Goal: Find specific page/section: Find specific page/section

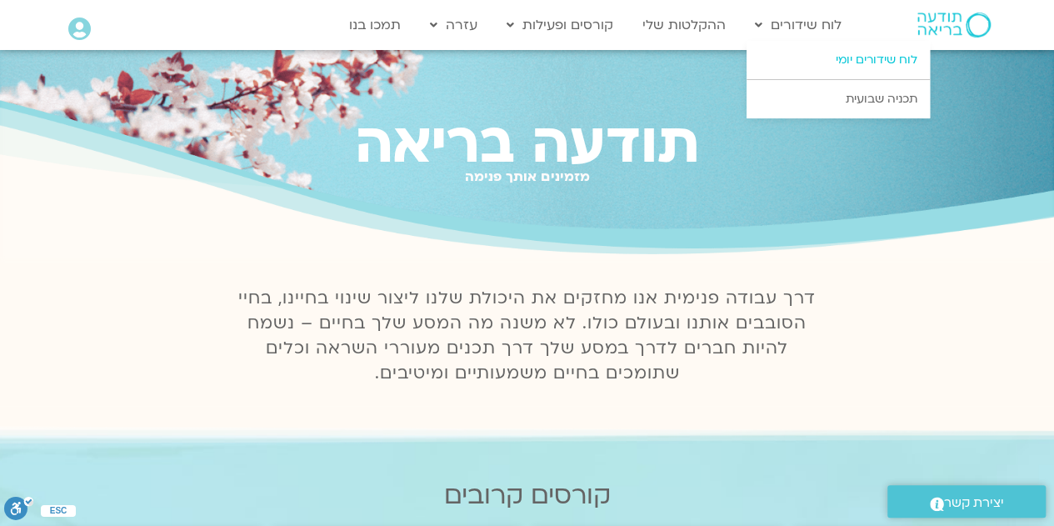
click at [866, 63] on link "לוח שידורים יומי" at bounding box center [837, 60] width 183 height 38
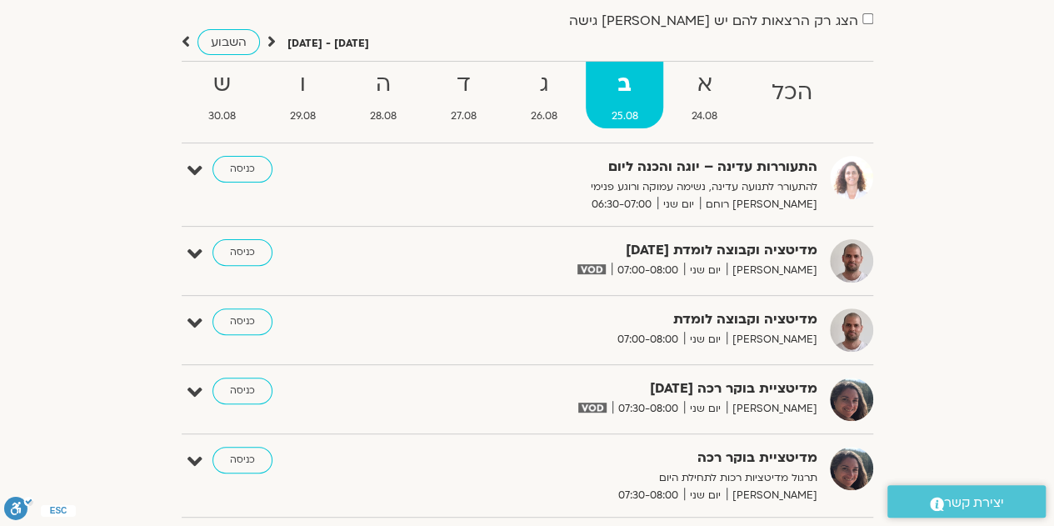
scroll to position [165, 0]
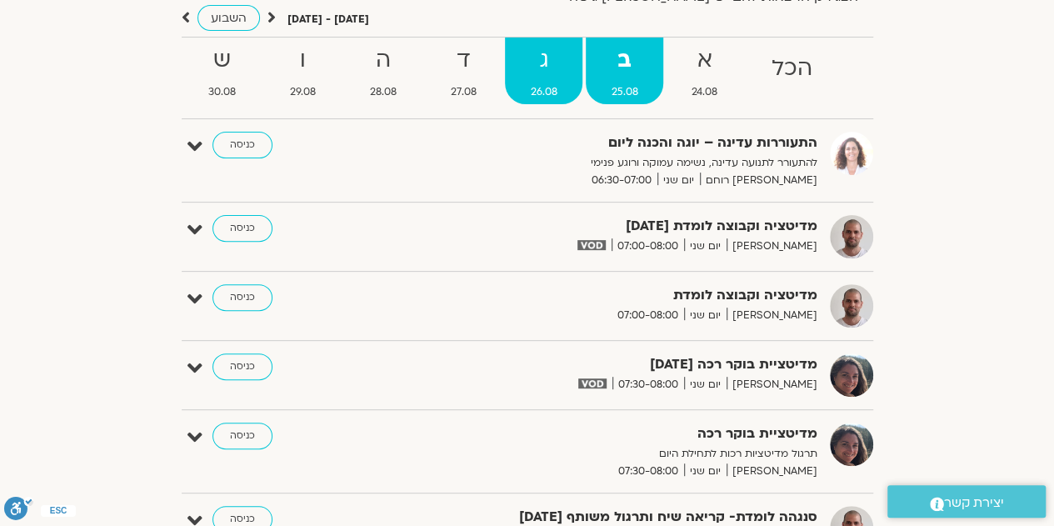
click at [552, 66] on strong "ג" at bounding box center [543, 60] width 77 height 37
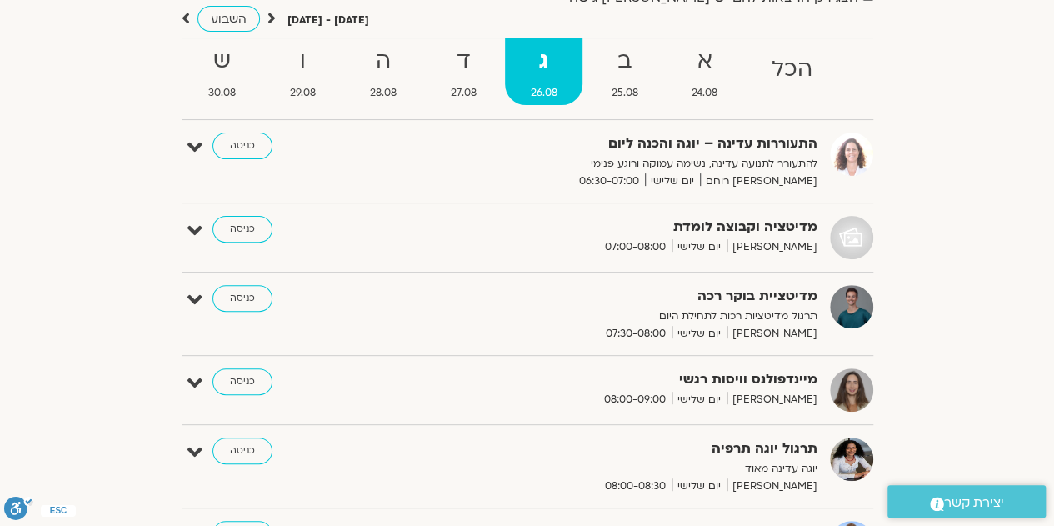
scroll to position [0, 0]
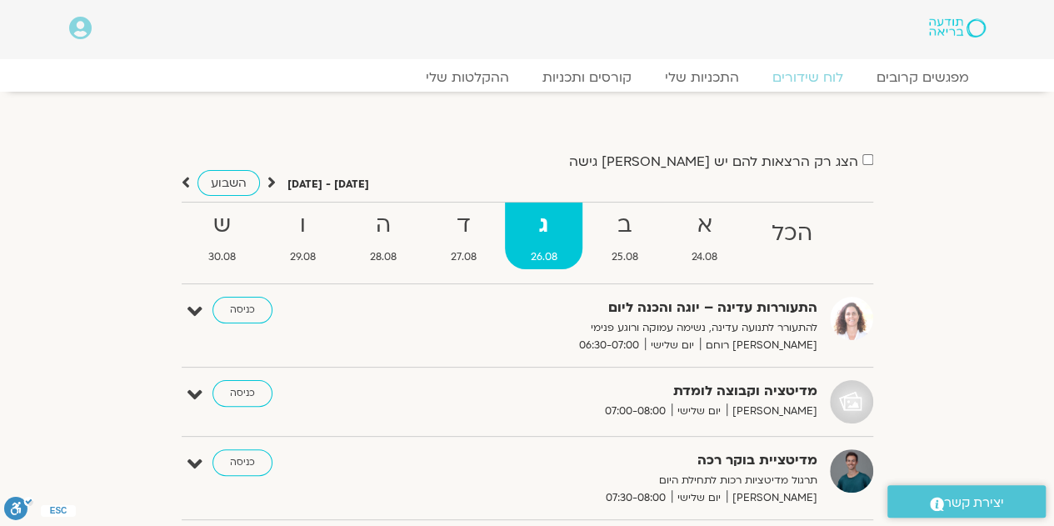
click at [472, 224] on strong "ד" at bounding box center [463, 225] width 77 height 37
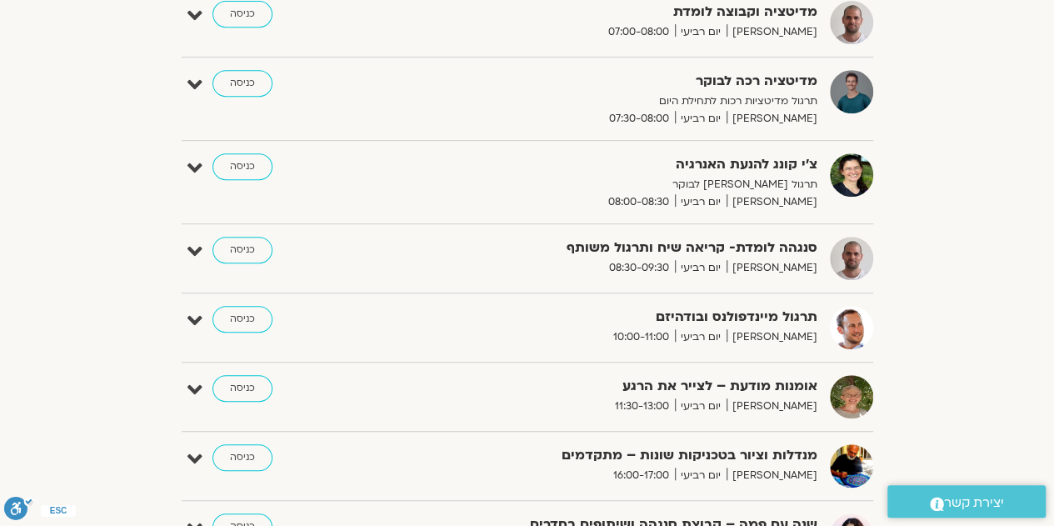
scroll to position [373, 0]
